Goal: Task Accomplishment & Management: Complete application form

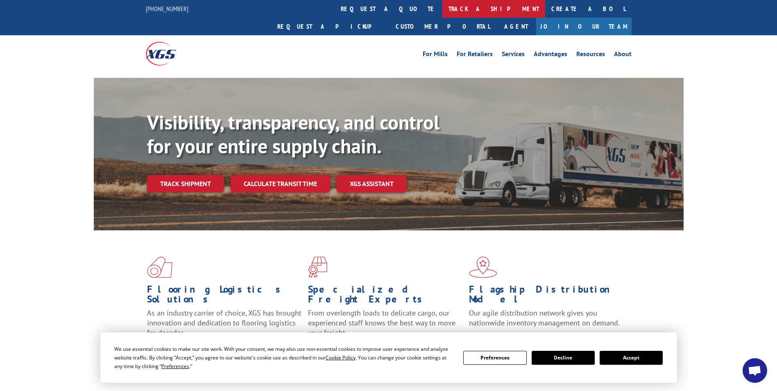
click at [443, 9] on link "track a shipment" at bounding box center [494, 9] width 103 height 18
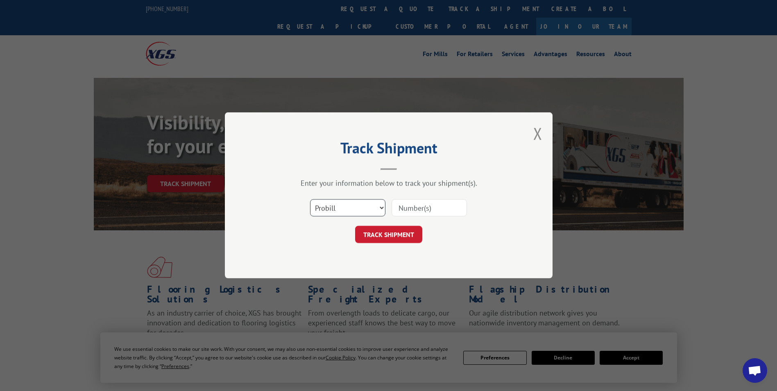
click at [382, 207] on select "Select category... Probill BOL PO" at bounding box center [347, 208] width 75 height 17
select select "bol"
click at [310, 200] on select "Select category... Probill BOL PO" at bounding box center [347, 208] width 75 height 17
click at [405, 207] on input at bounding box center [429, 208] width 75 height 17
type input "5633336"
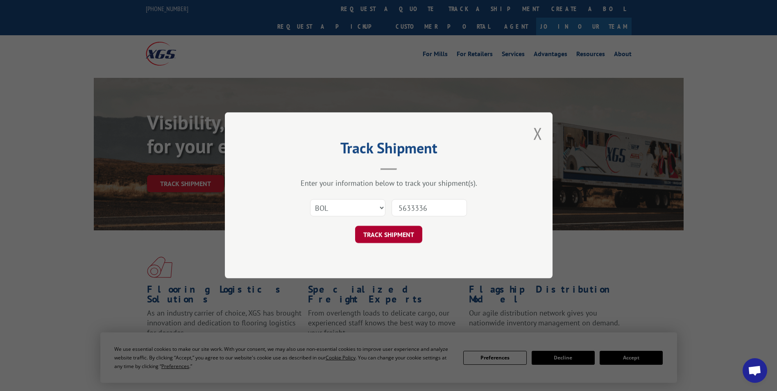
click at [390, 234] on button "TRACK SHIPMENT" at bounding box center [388, 234] width 67 height 17
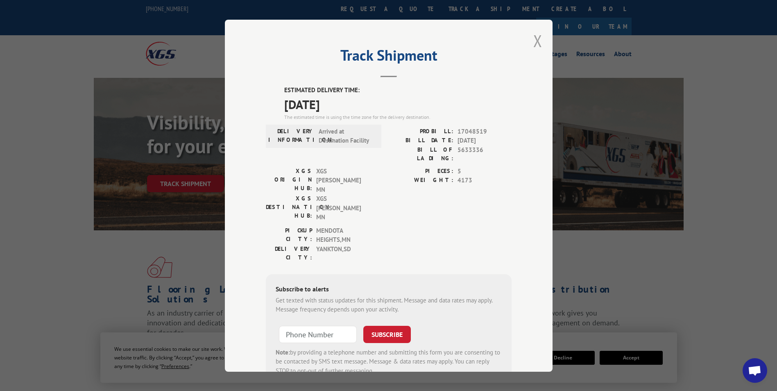
click at [534, 39] on button "Close modal" at bounding box center [538, 41] width 9 height 22
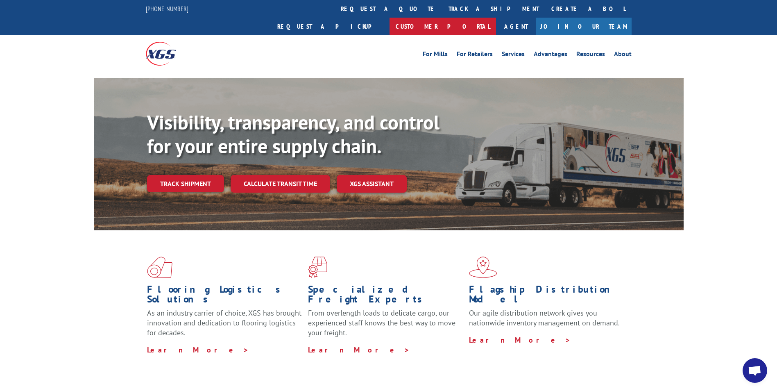
click at [496, 18] on link "Customer Portal" at bounding box center [443, 27] width 107 height 18
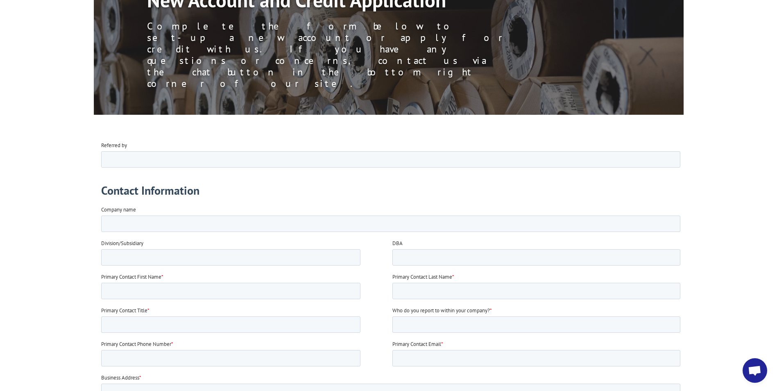
scroll to position [123, 0]
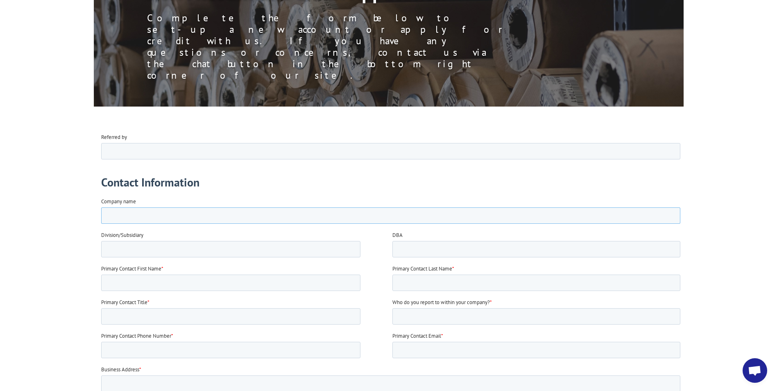
click at [122, 217] on input "Company name" at bounding box center [391, 215] width 580 height 16
type input "Larsen Carpet"
type input "Kim"
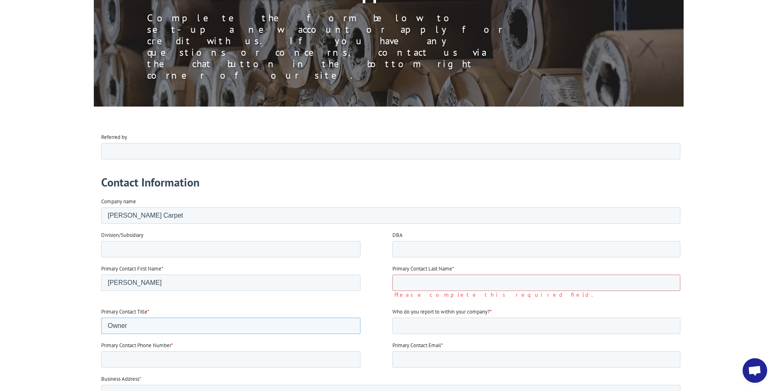
type input "Owner"
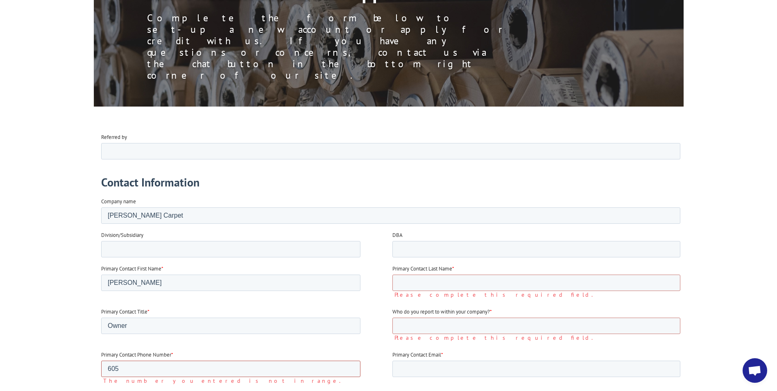
type input "16056652067"
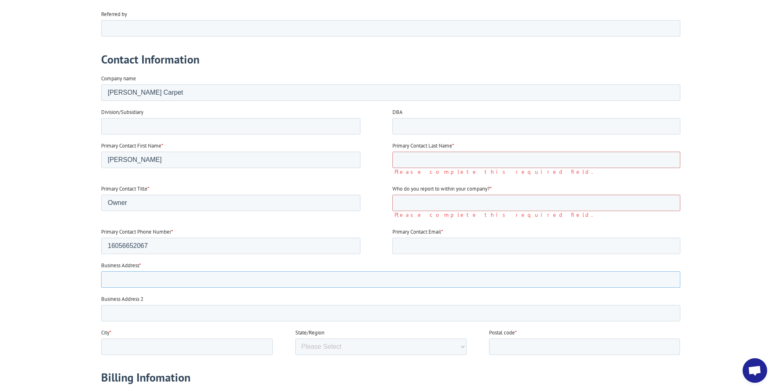
click at [139, 281] on input "Business Address *" at bounding box center [391, 279] width 580 height 16
type input "208 Walnut Street"
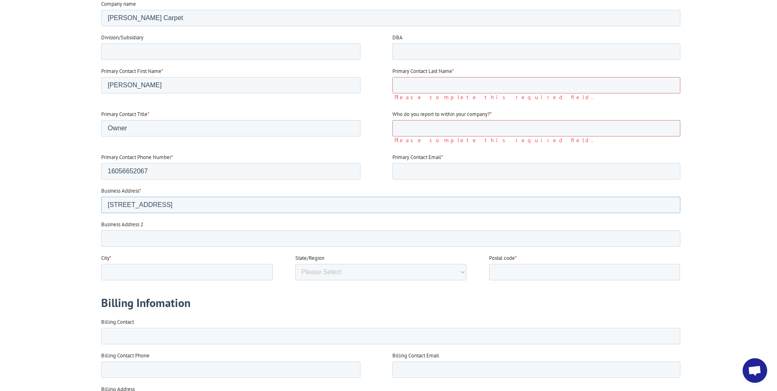
scroll to position [328, 0]
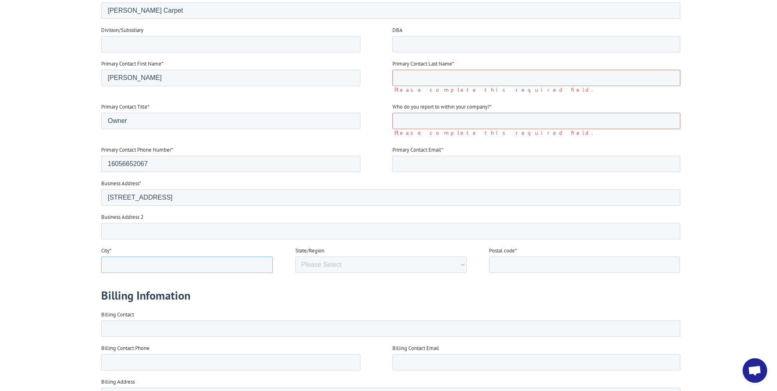
click at [127, 258] on input "City *" at bounding box center [187, 265] width 172 height 16
type input "Yankton"
click at [464, 262] on select "Please Select Alabama Alaska Arizona Arkansas California Colorado Connecticut W…" at bounding box center [381, 265] width 172 height 16
select select "South Dakota"
click at [295, 273] on select "Please Select Alabama Alaska Arizona Arkansas California Colorado Connecticut W…" at bounding box center [381, 265] width 172 height 16
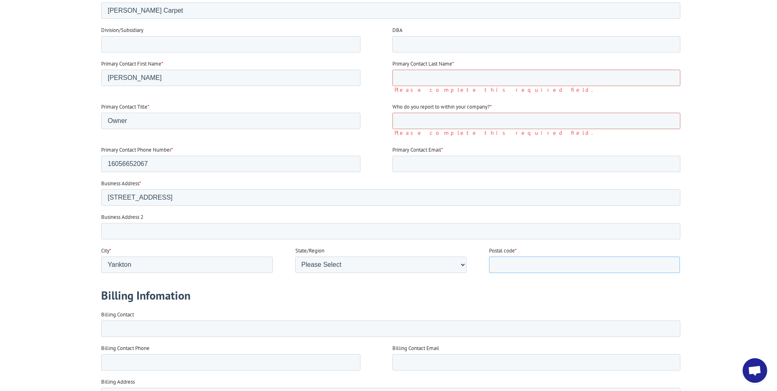
click at [499, 263] on input "Postal code *" at bounding box center [584, 265] width 191 height 16
type input "57078"
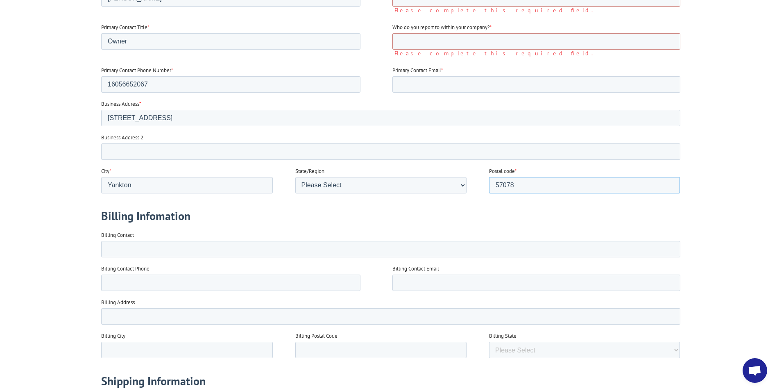
scroll to position [410, 0]
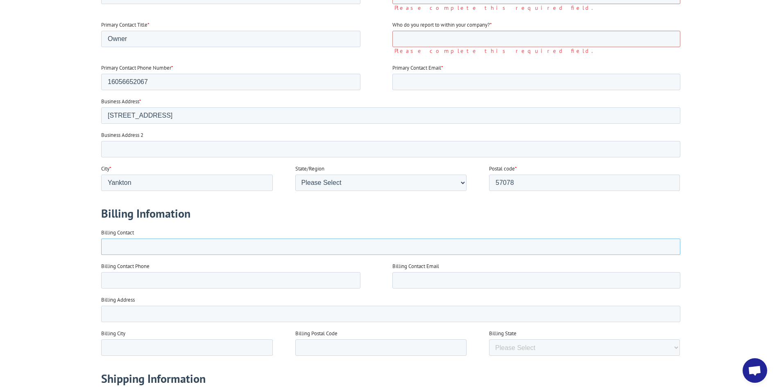
click at [144, 249] on input "Billing Contact" at bounding box center [391, 247] width 580 height 16
type input "Kim Larsen"
type input "6056652067"
type input "kim@larsencarpet.com"
click at [117, 311] on input "Billing Address" at bounding box center [391, 314] width 580 height 16
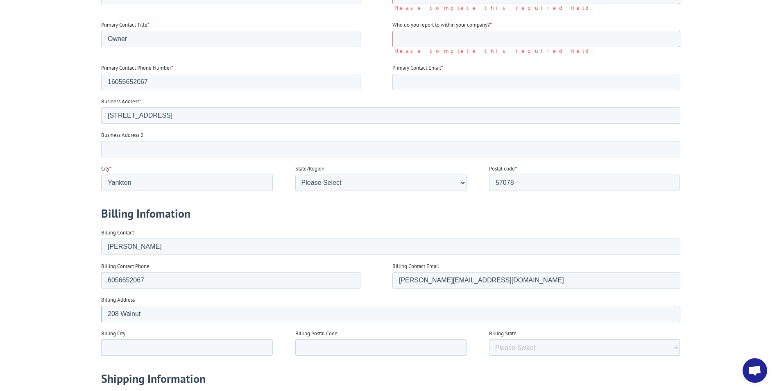
type input "208 Walnut"
type input "Yankton"
type input "57078"
click at [676, 347] on select "Please Select Alabama Alaska Arizona Arkansas California Colorado Connecticut D…" at bounding box center [584, 347] width 191 height 16
select select "South Dakota"
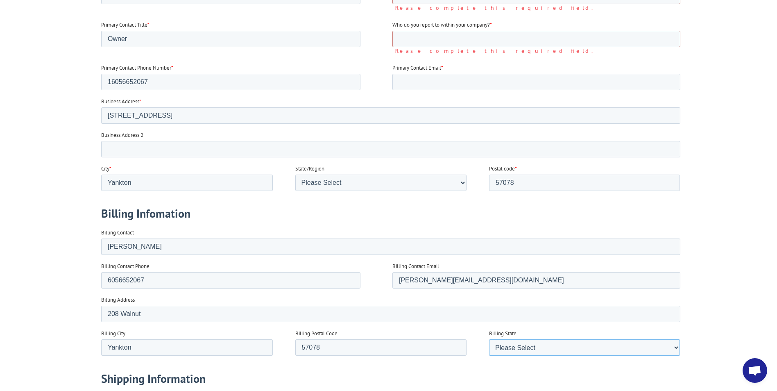
click at [489, 356] on select "Please Select Alabama Alaska Arizona Arkansas California Colorado Connecticut D…" at bounding box center [584, 347] width 191 height 16
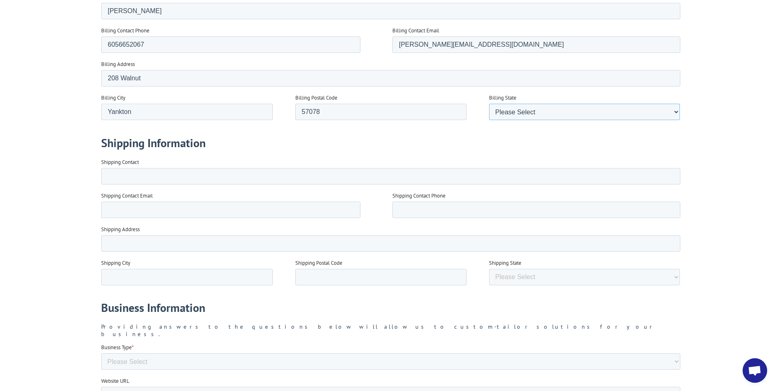
scroll to position [738, 0]
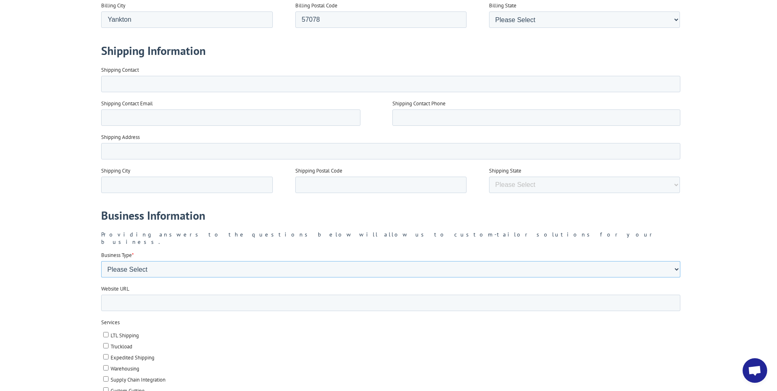
click at [152, 261] on select "Please Select Flooring Mill, Manufacturer, or Importer Manufacturer - Other Nat…" at bounding box center [391, 269] width 580 height 16
select select "Independent Retailer"
click at [101, 277] on select "Please Select Flooring Mill, Manufacturer, or Importer Manufacturer - Other Nat…" at bounding box center [391, 269] width 580 height 16
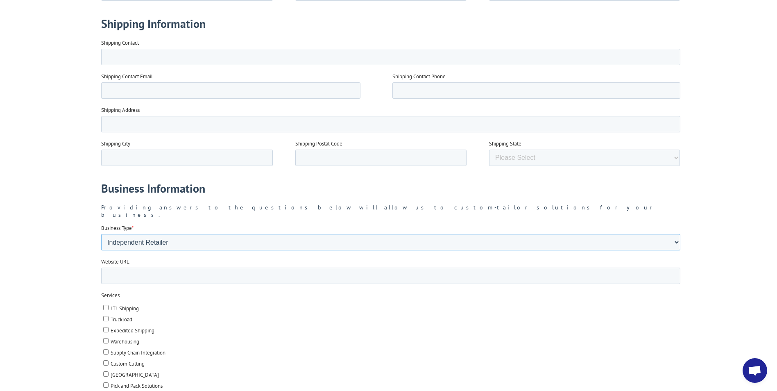
scroll to position [779, 0]
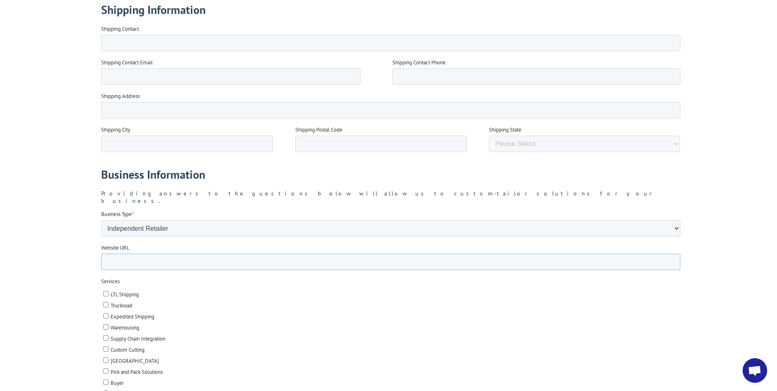
click at [149, 255] on input "Website URL" at bounding box center [391, 262] width 580 height 16
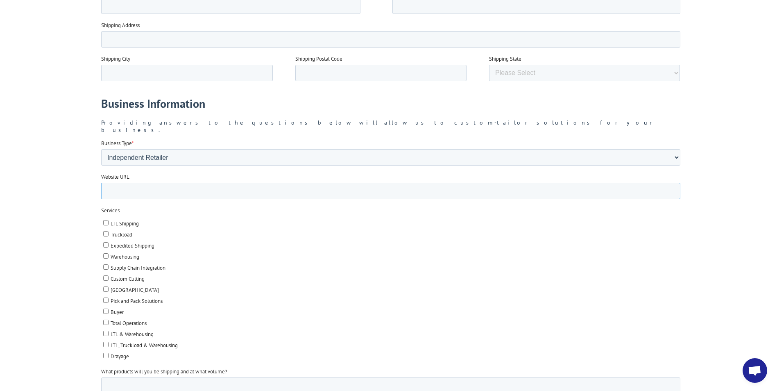
scroll to position [861, 0]
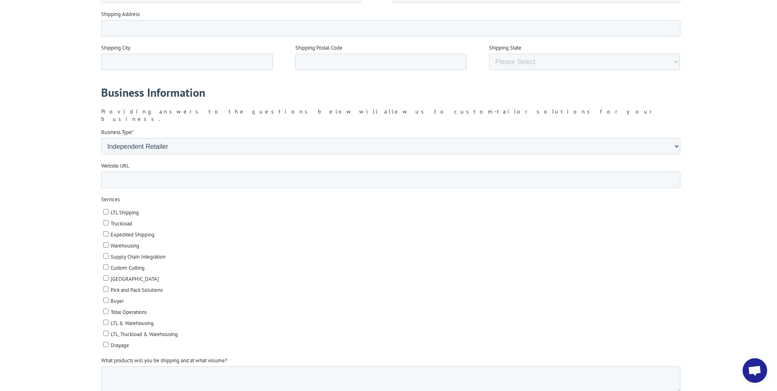
click at [108, 242] on input "Warehousing" at bounding box center [105, 244] width 5 height 5
checkbox input "true"
click at [103, 298] on input "Buyer" at bounding box center [105, 300] width 5 height 5
click at [105, 298] on input "Buyer" at bounding box center [105, 300] width 5 height 5
checkbox input "false"
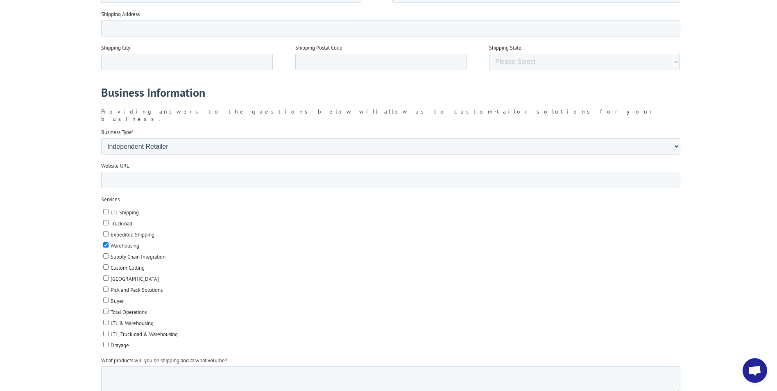
click at [107, 242] on input "Warehousing" at bounding box center [105, 244] width 5 height 5
checkbox input "false"
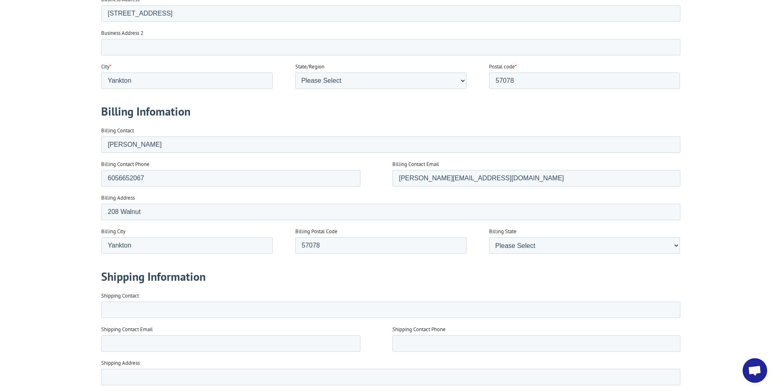
scroll to position [533, 0]
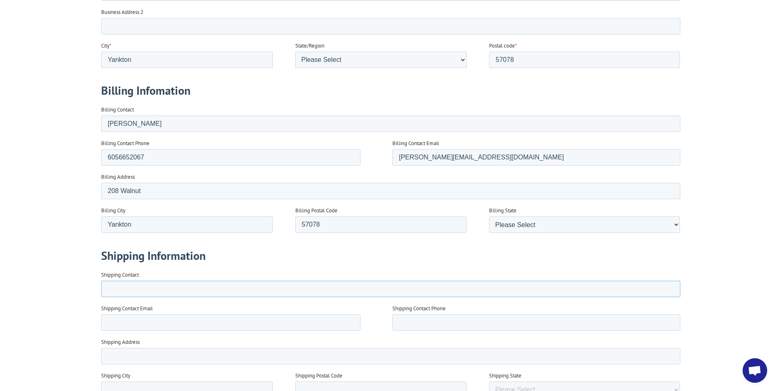
click at [112, 289] on input "Shipping Contact" at bounding box center [391, 289] width 580 height 16
type input "Kim Larsen"
type input "kim"
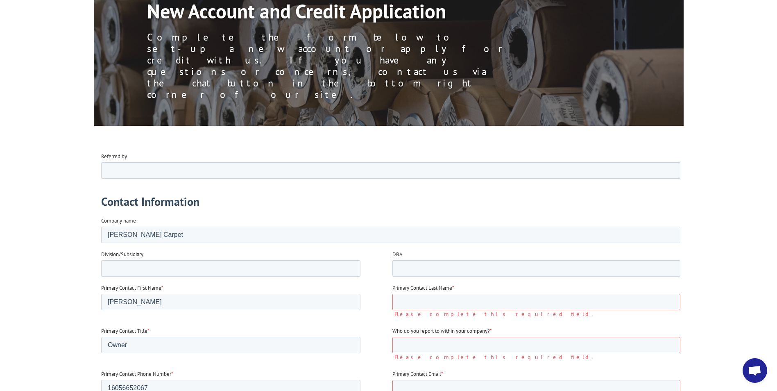
scroll to position [123, 0]
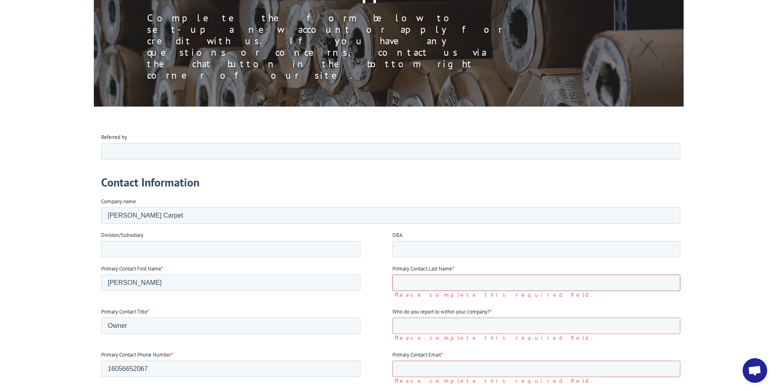
click at [407, 283] on input "Primary Contact Last Name *" at bounding box center [536, 282] width 288 height 16
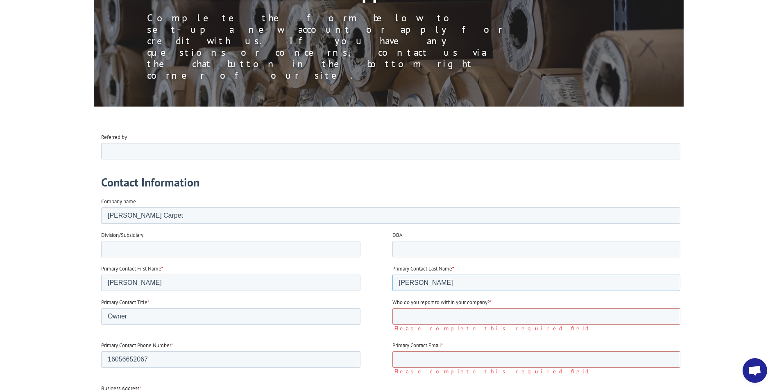
type input "Larsen"
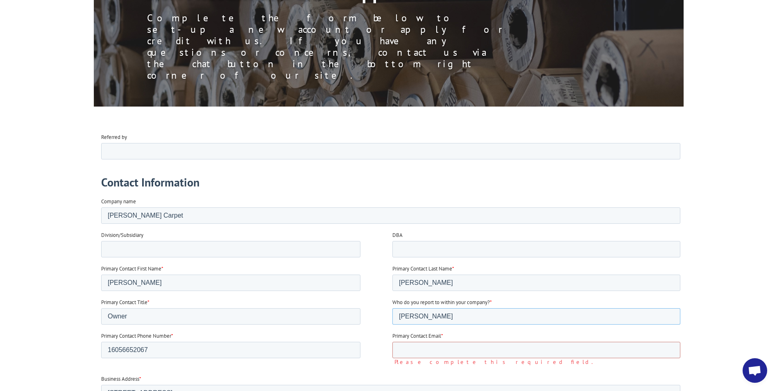
type input "Kim Larsen"
click at [434, 355] on input "kim" at bounding box center [536, 349] width 288 height 16
type input "kim@larsencarpet.com"
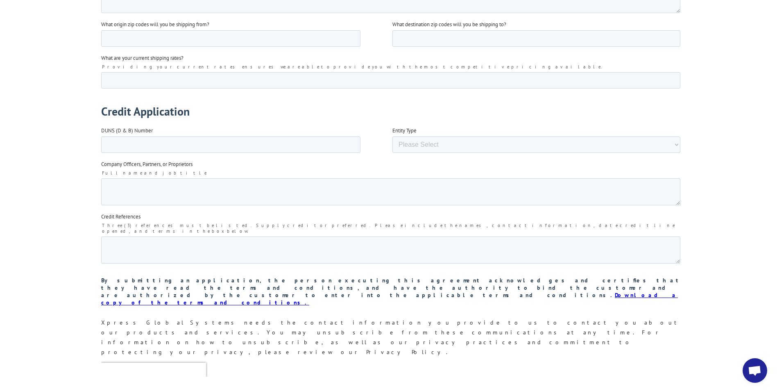
scroll to position [1230, 0]
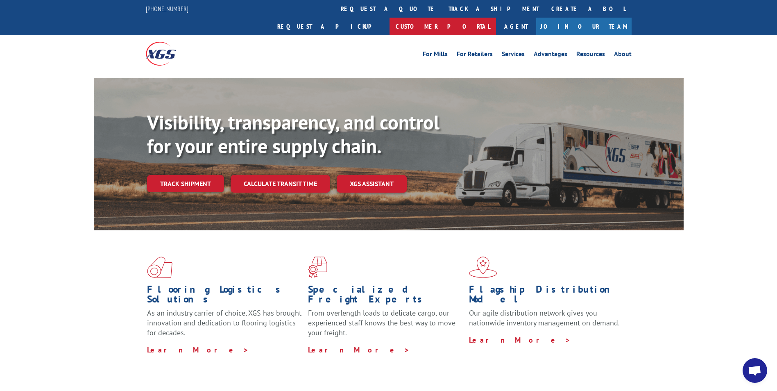
click at [496, 18] on link "Customer Portal" at bounding box center [443, 27] width 107 height 18
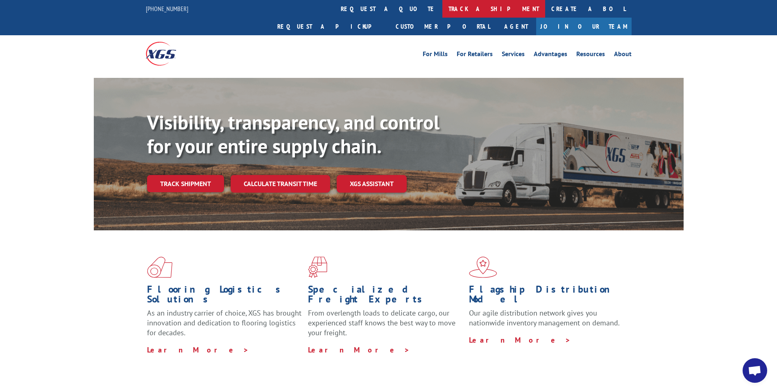
click at [443, 7] on link "track a shipment" at bounding box center [494, 9] width 103 height 18
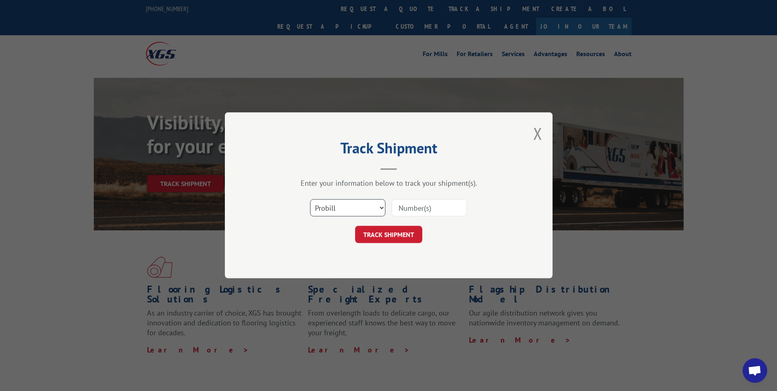
click at [382, 207] on select "Select category... Probill BOL PO" at bounding box center [347, 208] width 75 height 17
select select "bol"
click at [310, 200] on select "Select category... Probill BOL PO" at bounding box center [347, 208] width 75 height 17
click at [420, 208] on input at bounding box center [429, 208] width 75 height 17
type input "5633336"
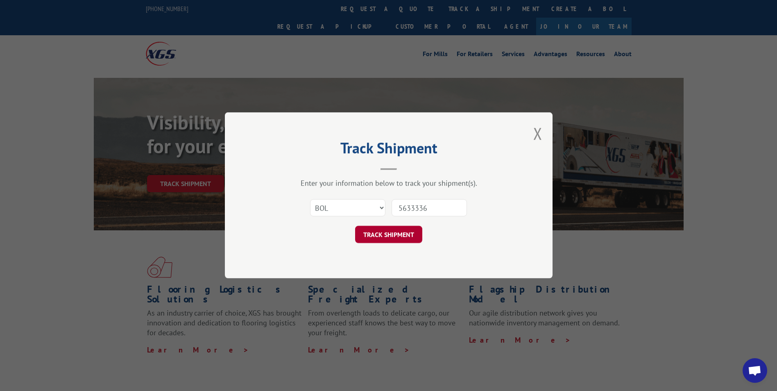
click at [391, 232] on button "TRACK SHIPMENT" at bounding box center [388, 234] width 67 height 17
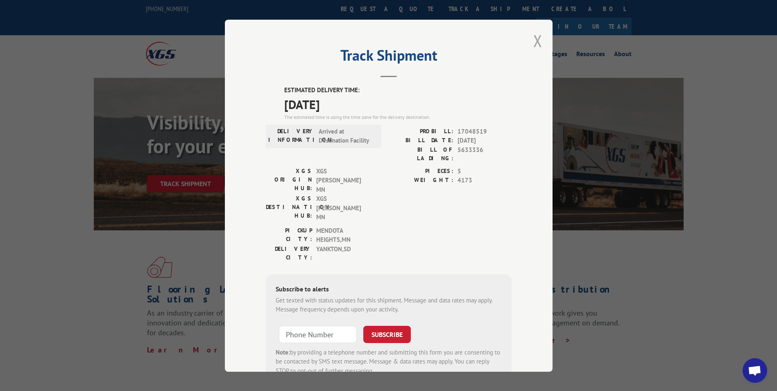
click at [534, 38] on button "Close modal" at bounding box center [538, 41] width 9 height 22
